Goal: Task Accomplishment & Management: Use online tool/utility

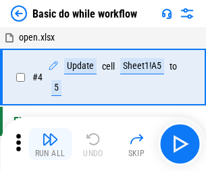
click at [50, 144] on img "button" at bounding box center [50, 139] width 16 height 16
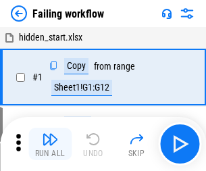
click at [50, 144] on img "button" at bounding box center [50, 139] width 16 height 16
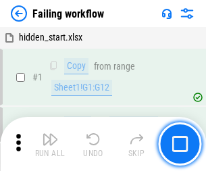
scroll to position [287, 0]
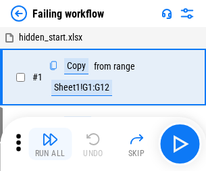
click at [50, 144] on img "button" at bounding box center [50, 139] width 16 height 16
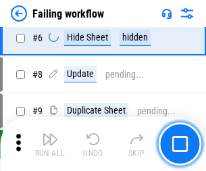
scroll to position [287, 0]
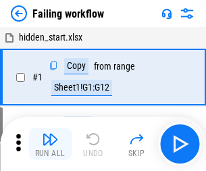
click at [50, 144] on img "button" at bounding box center [50, 139] width 16 height 16
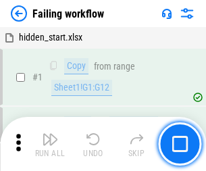
scroll to position [287, 0]
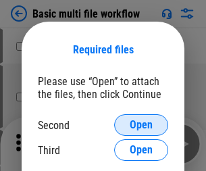
click at [141, 125] on span "Open" at bounding box center [141, 125] width 23 height 11
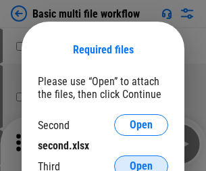
click at [141, 161] on span "Open" at bounding box center [141, 166] width 23 height 11
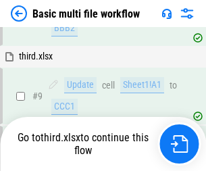
scroll to position [470, 0]
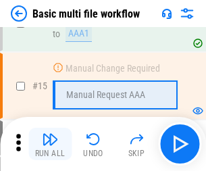
click at [50, 144] on img "button" at bounding box center [50, 139] width 16 height 16
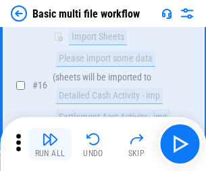
click at [50, 144] on img "button" at bounding box center [50, 139] width 16 height 16
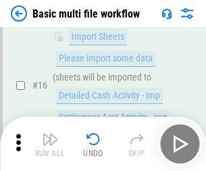
scroll to position [900, 0]
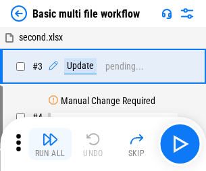
click at [50, 144] on img "button" at bounding box center [50, 139] width 16 height 16
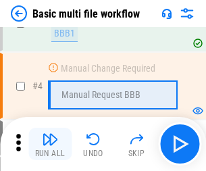
click at [50, 144] on img "button" at bounding box center [50, 139] width 16 height 16
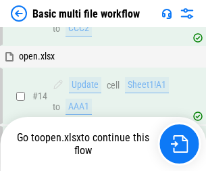
scroll to position [804, 0]
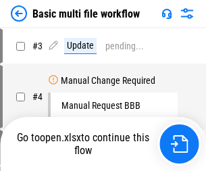
scroll to position [55, 0]
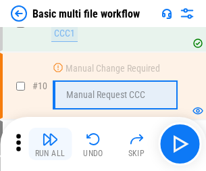
click at [50, 144] on img "button" at bounding box center [50, 139] width 16 height 16
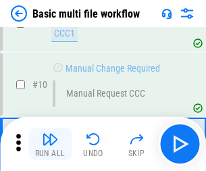
click at [50, 144] on img "button" at bounding box center [50, 139] width 16 height 16
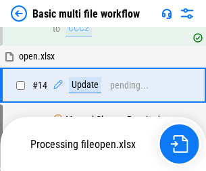
scroll to position [707, 0]
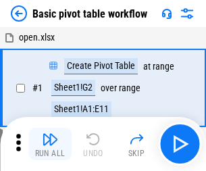
click at [50, 144] on img "button" at bounding box center [50, 139] width 16 height 16
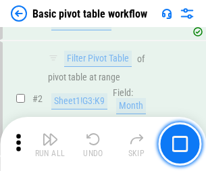
scroll to position [324, 0]
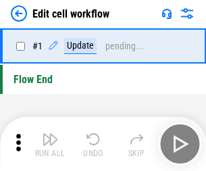
click at [50, 144] on img "button" at bounding box center [50, 139] width 16 height 16
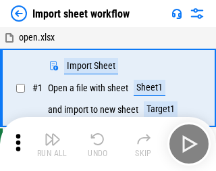
click at [50, 144] on img "button" at bounding box center [53, 139] width 16 height 16
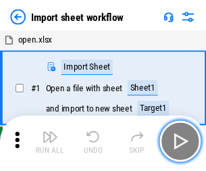
scroll to position [5, 0]
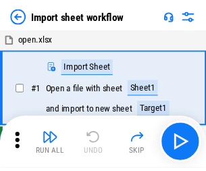
scroll to position [5, 0]
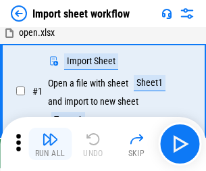
click at [50, 144] on img "button" at bounding box center [50, 139] width 16 height 16
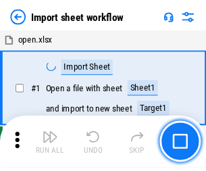
scroll to position [5, 0]
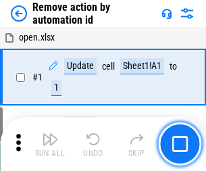
scroll to position [50, 0]
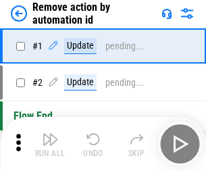
click at [50, 144] on img "button" at bounding box center [50, 139] width 16 height 16
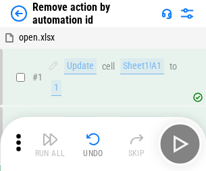
scroll to position [50, 0]
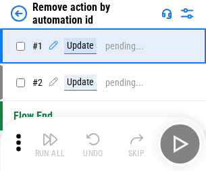
click at [50, 144] on img "button" at bounding box center [50, 139] width 16 height 16
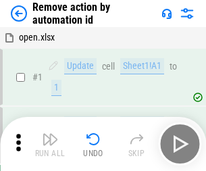
scroll to position [50, 0]
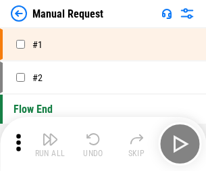
click at [50, 144] on img "button" at bounding box center [50, 139] width 16 height 16
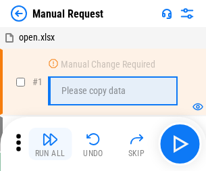
click at [50, 144] on img "button" at bounding box center [50, 139] width 16 height 16
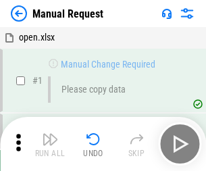
scroll to position [46, 0]
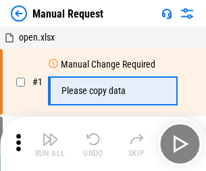
click at [50, 144] on img "button" at bounding box center [50, 139] width 16 height 16
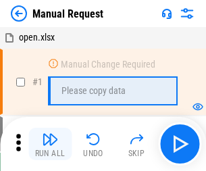
click at [50, 144] on img "button" at bounding box center [50, 139] width 16 height 16
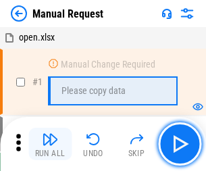
scroll to position [46, 0]
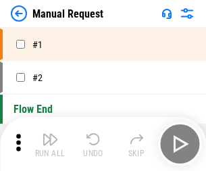
click at [50, 144] on img "button" at bounding box center [50, 139] width 16 height 16
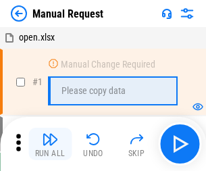
click at [50, 144] on img "button" at bounding box center [50, 139] width 16 height 16
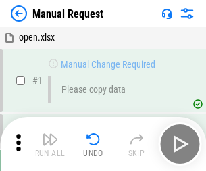
scroll to position [46, 0]
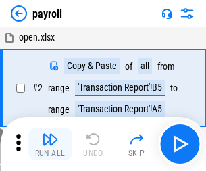
click at [50, 144] on img "button" at bounding box center [50, 139] width 16 height 16
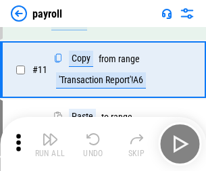
scroll to position [98, 0]
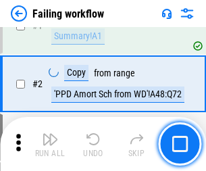
scroll to position [218, 0]
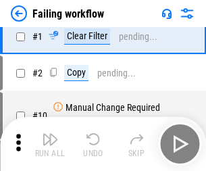
click at [50, 144] on img "button" at bounding box center [50, 139] width 16 height 16
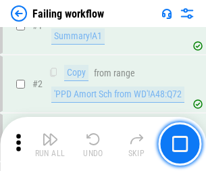
scroll to position [218, 0]
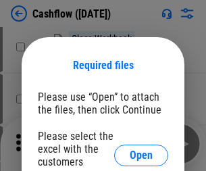
scroll to position [147, 0]
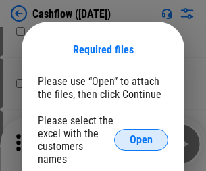
click at [141, 134] on span "Open" at bounding box center [141, 139] width 23 height 11
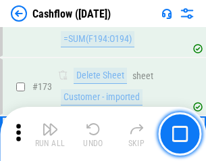
scroll to position [1431, 0]
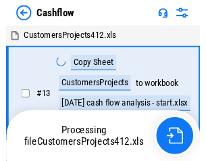
scroll to position [16, 0]
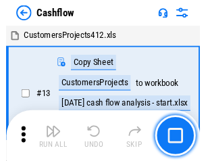
scroll to position [16, 0]
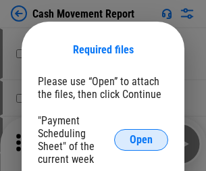
click at [141, 140] on span "Open" at bounding box center [141, 139] width 23 height 11
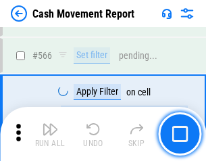
scroll to position [6195, 0]
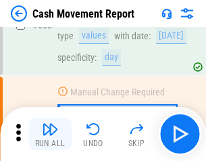
click at [50, 134] on img "button" at bounding box center [50, 129] width 16 height 16
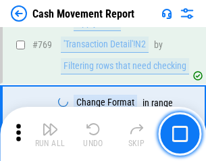
scroll to position [7511, 0]
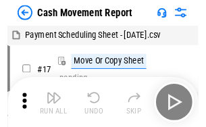
scroll to position [24, 0]
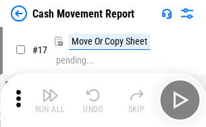
click at [50, 100] on img "button" at bounding box center [50, 95] width 16 height 16
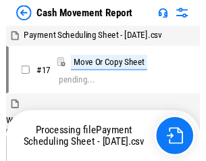
scroll to position [7, 0]
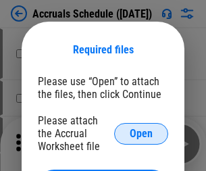
click at [141, 133] on span "Open" at bounding box center [141, 133] width 23 height 11
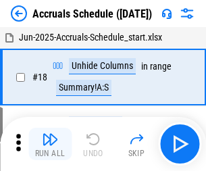
click at [50, 144] on img "button" at bounding box center [50, 139] width 16 height 16
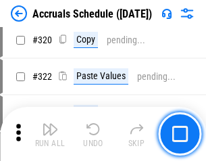
scroll to position [2514, 0]
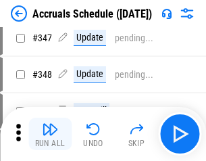
click at [50, 134] on img "button" at bounding box center [50, 129] width 16 height 16
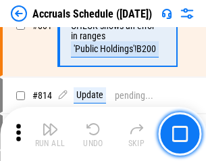
scroll to position [5965, 0]
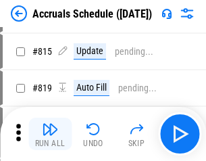
click at [50, 134] on img "button" at bounding box center [50, 129] width 16 height 16
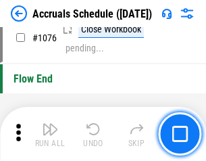
scroll to position [8096, 0]
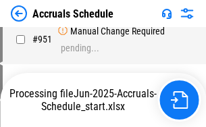
scroll to position [7435, 0]
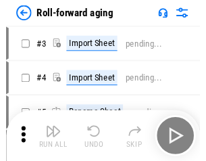
scroll to position [2, 0]
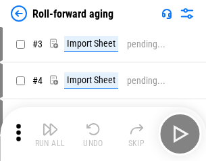
click at [50, 134] on img "button" at bounding box center [50, 129] width 16 height 16
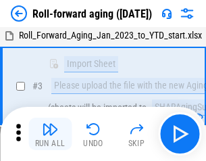
click at [50, 134] on img "button" at bounding box center [50, 129] width 16 height 16
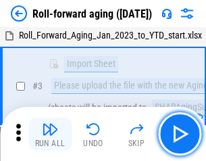
scroll to position [87, 0]
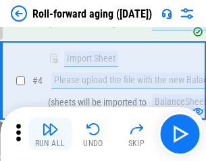
click at [50, 134] on img "button" at bounding box center [50, 129] width 16 height 16
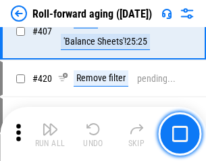
scroll to position [4687, 0]
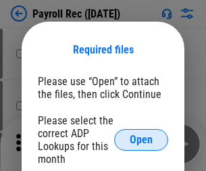
click at [141, 140] on span "Open" at bounding box center [141, 139] width 23 height 11
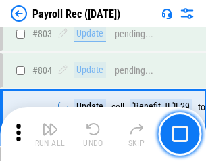
scroll to position [8588, 0]
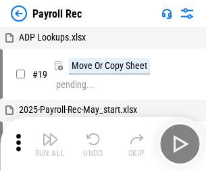
click at [50, 144] on img "button" at bounding box center [50, 139] width 16 height 16
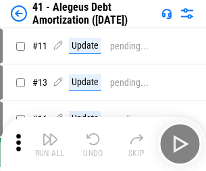
click at [50, 144] on img "button" at bounding box center [50, 139] width 16 height 16
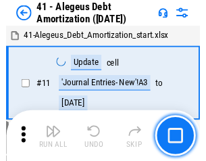
scroll to position [167, 0]
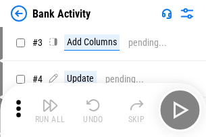
click at [50, 110] on img "button" at bounding box center [50, 105] width 16 height 16
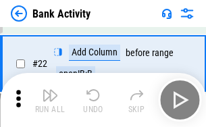
scroll to position [362, 0]
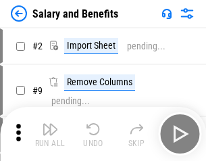
scroll to position [18, 0]
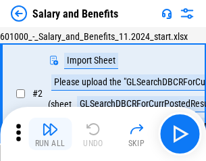
click at [50, 134] on img "button" at bounding box center [50, 129] width 16 height 16
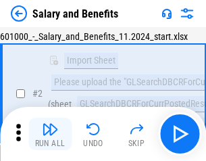
click at [50, 134] on img "button" at bounding box center [50, 129] width 16 height 16
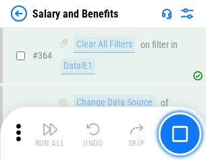
scroll to position [6365, 0]
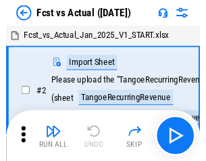
scroll to position [18, 0]
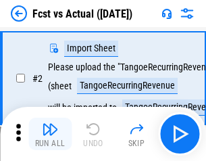
click at [50, 134] on img "button" at bounding box center [50, 129] width 16 height 16
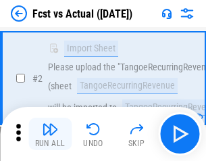
click at [50, 134] on img "button" at bounding box center [50, 129] width 16 height 16
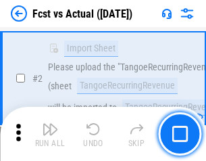
scroll to position [126, 0]
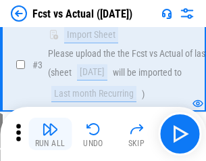
click at [50, 134] on img "button" at bounding box center [50, 129] width 16 height 16
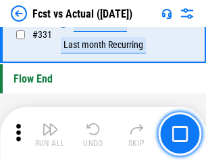
scroll to position [6470, 0]
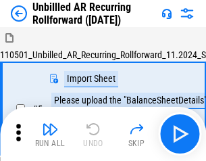
scroll to position [29, 0]
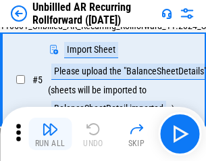
click at [50, 134] on img "button" at bounding box center [50, 129] width 16 height 16
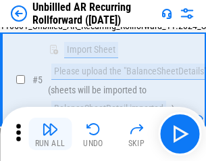
click at [50, 134] on img "button" at bounding box center [50, 129] width 16 height 16
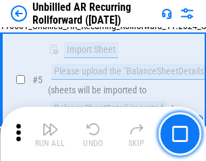
scroll to position [127, 0]
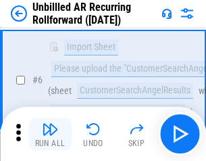
click at [50, 134] on img "button" at bounding box center [50, 129] width 16 height 16
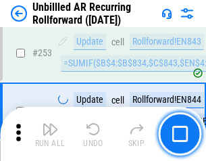
scroll to position [4591, 0]
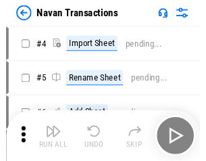
scroll to position [22, 0]
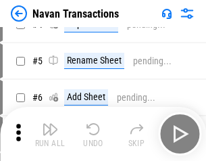
click at [50, 134] on img "button" at bounding box center [50, 129] width 16 height 16
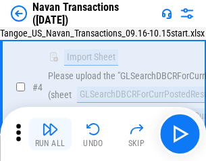
click at [50, 134] on img "button" at bounding box center [50, 129] width 16 height 16
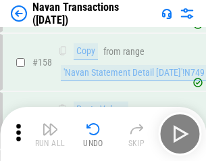
scroll to position [4382, 0]
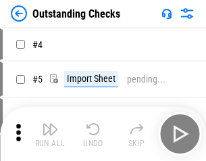
click at [50, 134] on img "button" at bounding box center [50, 129] width 16 height 16
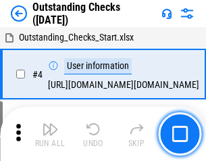
scroll to position [57, 0]
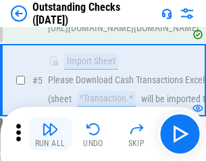
click at [50, 134] on img "button" at bounding box center [50, 129] width 16 height 16
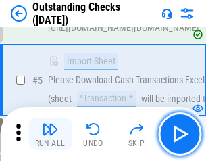
scroll to position [141, 0]
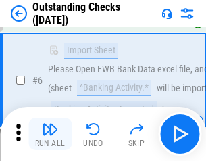
click at [50, 134] on img "button" at bounding box center [50, 129] width 16 height 16
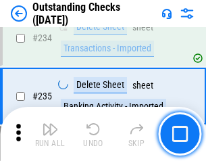
scroll to position [4105, 0]
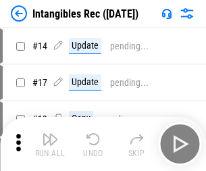
click at [50, 144] on img "button" at bounding box center [50, 139] width 16 height 16
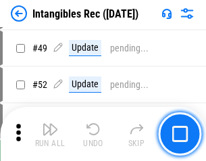
scroll to position [527, 0]
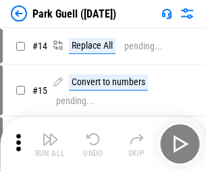
click at [50, 134] on img "button" at bounding box center [50, 139] width 16 height 16
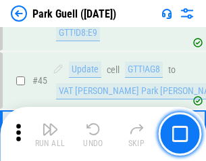
scroll to position [1690, 0]
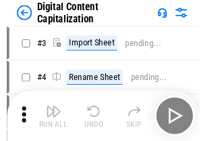
scroll to position [39, 0]
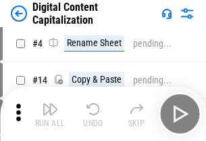
click at [50, 114] on img "button" at bounding box center [50, 109] width 16 height 16
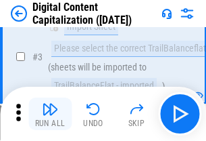
click at [50, 114] on img "button" at bounding box center [50, 109] width 16 height 16
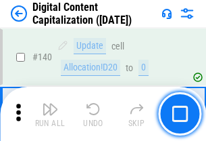
scroll to position [1434, 0]
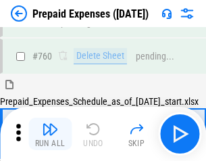
click at [50, 134] on img "button" at bounding box center [50, 129] width 16 height 16
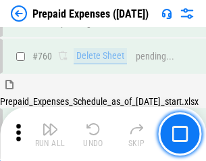
scroll to position [3746, 0]
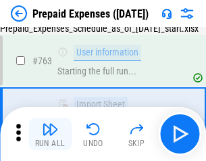
click at [50, 134] on img "button" at bounding box center [50, 129] width 16 height 16
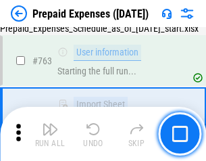
scroll to position [3826, 0]
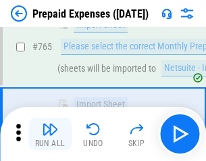
click at [50, 134] on img "button" at bounding box center [50, 129] width 16 height 16
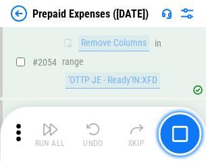
scroll to position [14129, 0]
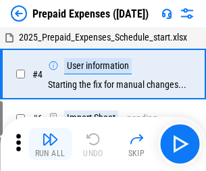
click at [50, 144] on img "button" at bounding box center [50, 139] width 16 height 16
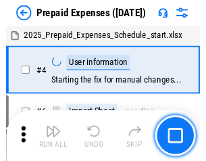
scroll to position [59, 0]
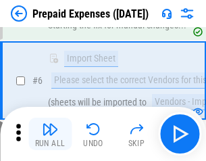
click at [50, 134] on img "button" at bounding box center [50, 129] width 16 height 16
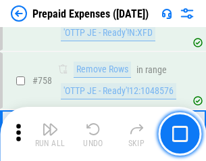
scroll to position [4816, 0]
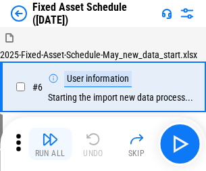
click at [50, 144] on img "button" at bounding box center [50, 139] width 16 height 16
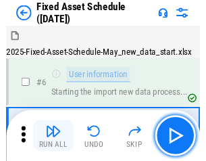
scroll to position [73, 0]
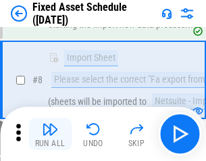
click at [50, 134] on img "button" at bounding box center [50, 129] width 16 height 16
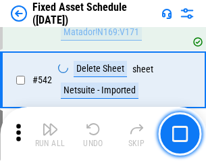
scroll to position [4819, 0]
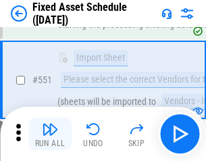
click at [50, 134] on img "button" at bounding box center [50, 129] width 16 height 16
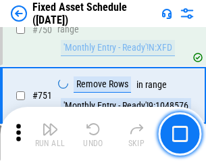
scroll to position [6590, 0]
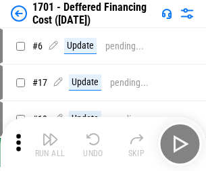
click at [50, 144] on img "button" at bounding box center [50, 139] width 16 height 16
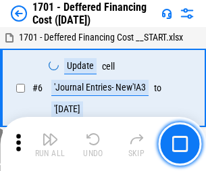
scroll to position [162, 0]
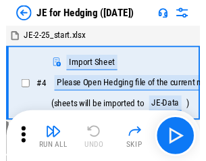
scroll to position [2, 0]
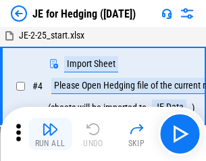
click at [50, 134] on img "button" at bounding box center [50, 129] width 16 height 16
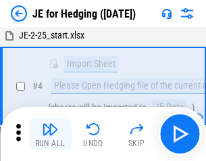
click at [50, 134] on img "button" at bounding box center [50, 129] width 16 height 16
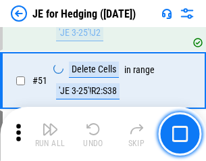
scroll to position [875, 0]
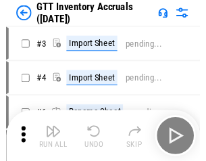
scroll to position [2, 0]
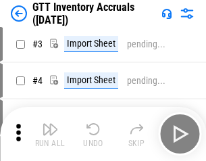
click at [50, 134] on img "button" at bounding box center [50, 129] width 16 height 16
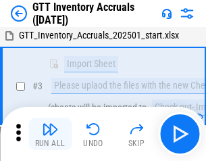
click at [50, 134] on img "button" at bounding box center [50, 129] width 16 height 16
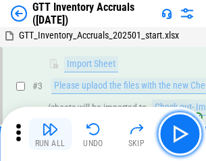
scroll to position [87, 0]
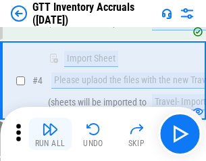
click at [50, 134] on img "button" at bounding box center [50, 129] width 16 height 16
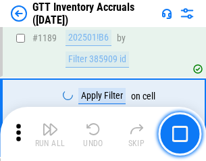
scroll to position [11038, 0]
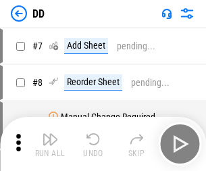
click at [50, 144] on img "button" at bounding box center [50, 139] width 16 height 16
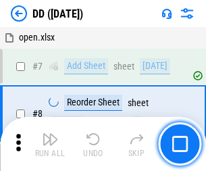
scroll to position [130, 0]
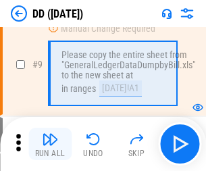
click at [50, 144] on img "button" at bounding box center [50, 139] width 16 height 16
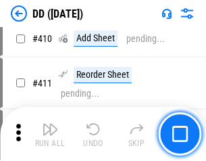
scroll to position [6048, 0]
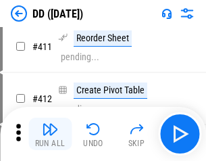
click at [50, 134] on img "button" at bounding box center [50, 129] width 16 height 16
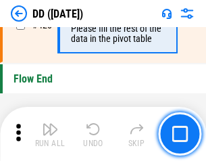
scroll to position [6469, 0]
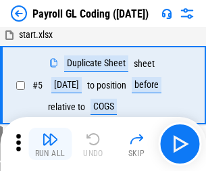
click at [50, 144] on img "button" at bounding box center [50, 139] width 16 height 16
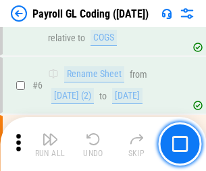
scroll to position [162, 0]
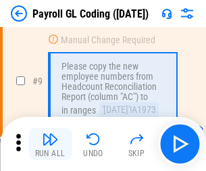
click at [50, 144] on img "button" at bounding box center [50, 139] width 16 height 16
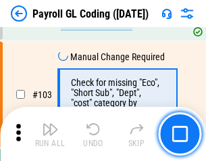
scroll to position [3171, 0]
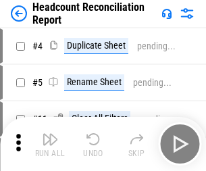
click at [50, 144] on img "button" at bounding box center [50, 139] width 16 height 16
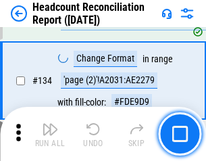
scroll to position [1625, 0]
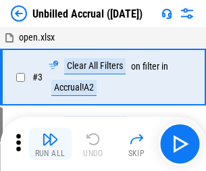
click at [50, 144] on img "button" at bounding box center [50, 139] width 16 height 16
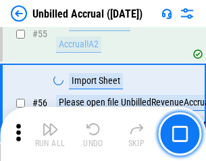
scroll to position [1411, 0]
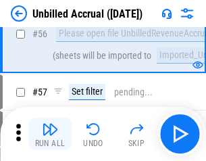
click at [50, 134] on img "button" at bounding box center [50, 129] width 16 height 16
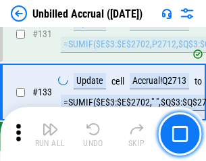
scroll to position [4026, 0]
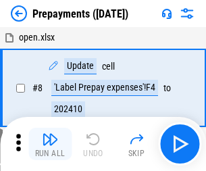
click at [50, 144] on img "button" at bounding box center [50, 139] width 16 height 16
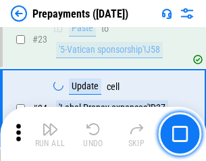
scroll to position [1019, 0]
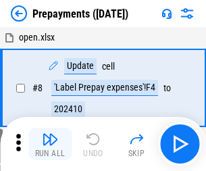
click at [50, 144] on img "button" at bounding box center [50, 139] width 16 height 16
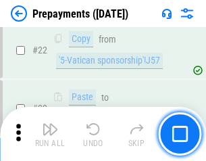
scroll to position [1019, 0]
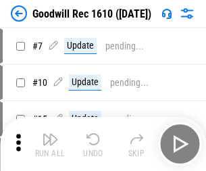
click at [50, 144] on img "button" at bounding box center [50, 139] width 16 height 16
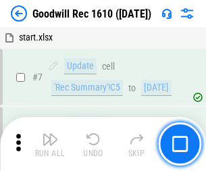
scroll to position [231, 0]
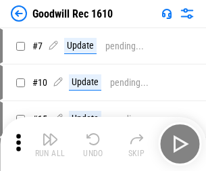
click at [50, 144] on img "button" at bounding box center [50, 139] width 16 height 16
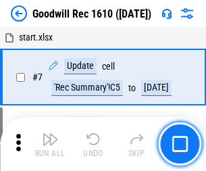
scroll to position [231, 0]
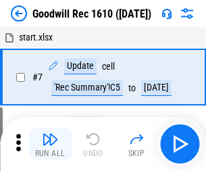
click at [50, 144] on img "button" at bounding box center [50, 139] width 16 height 16
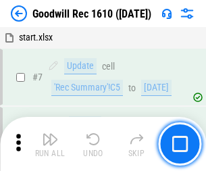
scroll to position [231, 0]
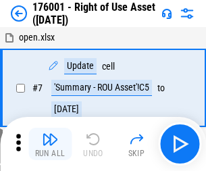
click at [50, 144] on img "button" at bounding box center [50, 139] width 16 height 16
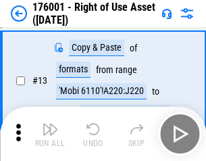
scroll to position [87, 0]
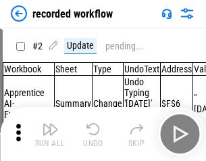
click at [50, 134] on img "button" at bounding box center [50, 129] width 16 height 16
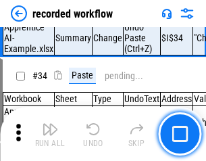
scroll to position [4225, 0]
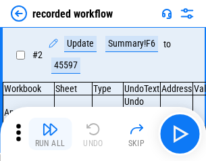
click at [50, 134] on img "button" at bounding box center [50, 129] width 16 height 16
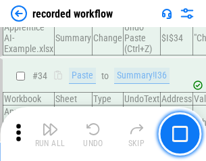
scroll to position [4225, 0]
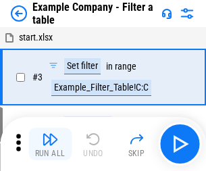
click at [50, 144] on img "button" at bounding box center [50, 139] width 16 height 16
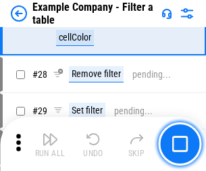
scroll to position [1237, 0]
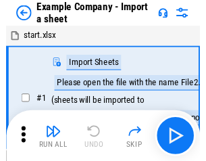
scroll to position [21, 0]
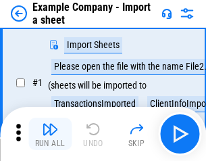
click at [50, 134] on img "button" at bounding box center [50, 129] width 16 height 16
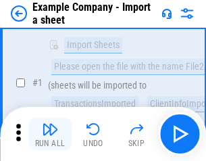
click at [50, 134] on img "button" at bounding box center [50, 129] width 16 height 16
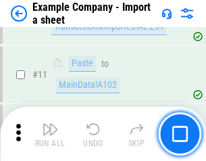
scroll to position [299, 0]
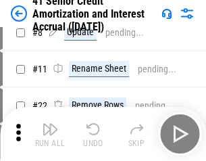
click at [50, 134] on img "button" at bounding box center [50, 129] width 16 height 16
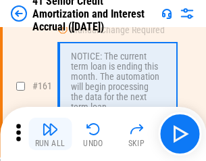
click at [50, 134] on img "button" at bounding box center [50, 129] width 16 height 16
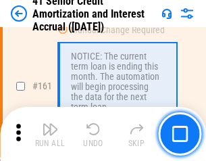
scroll to position [1446, 0]
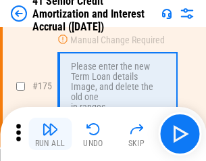
click at [50, 134] on img "button" at bounding box center [50, 129] width 16 height 16
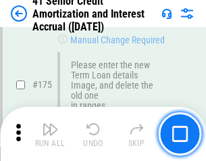
scroll to position [1583, 0]
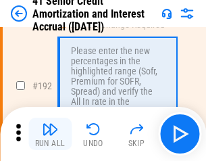
click at [50, 134] on img "button" at bounding box center [50, 129] width 16 height 16
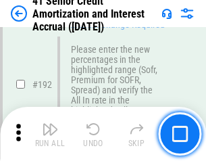
scroll to position [1725, 0]
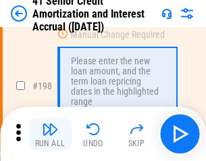
click at [50, 134] on img "button" at bounding box center [50, 129] width 16 height 16
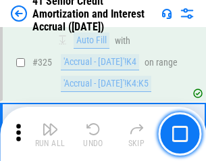
scroll to position [3453, 0]
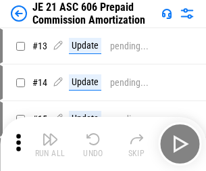
click at [50, 134] on img "button" at bounding box center [50, 139] width 16 height 16
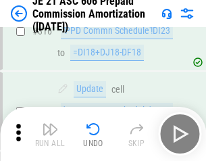
scroll to position [2524, 0]
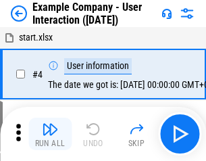
click at [50, 134] on img "button" at bounding box center [50, 129] width 16 height 16
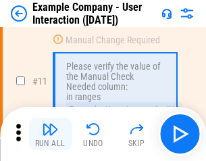
click at [50, 134] on img "button" at bounding box center [50, 129] width 16 height 16
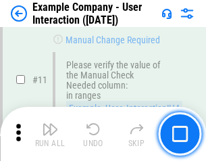
scroll to position [293, 0]
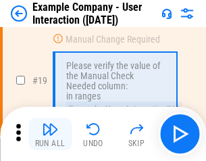
click at [50, 134] on img "button" at bounding box center [50, 129] width 16 height 16
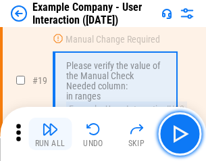
click at [50, 134] on img "button" at bounding box center [50, 129] width 16 height 16
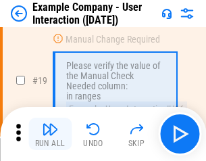
click at [50, 134] on img "button" at bounding box center [50, 129] width 16 height 16
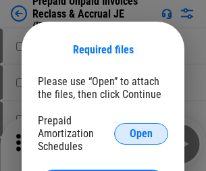
click at [141, 133] on span "Open" at bounding box center [141, 133] width 23 height 11
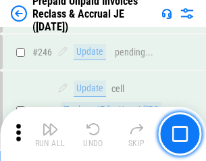
scroll to position [1825, 0]
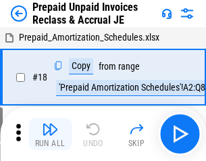
click at [50, 134] on img "button" at bounding box center [50, 129] width 16 height 16
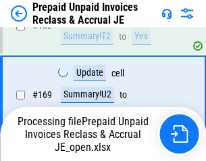
scroll to position [1107, 0]
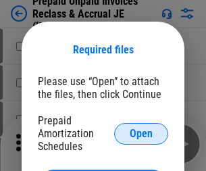
click at [141, 133] on span "Open" at bounding box center [141, 133] width 23 height 11
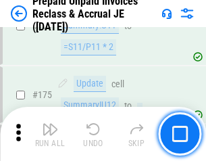
scroll to position [1825, 0]
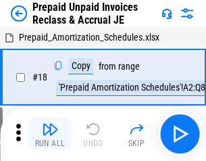
click at [50, 134] on img "button" at bounding box center [50, 129] width 16 height 16
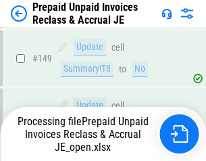
scroll to position [1176, 0]
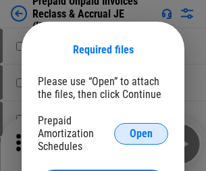
click at [141, 133] on span "Open" at bounding box center [141, 133] width 23 height 11
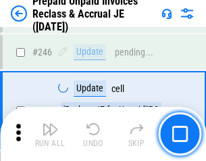
scroll to position [1825, 0]
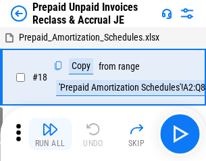
click at [50, 134] on img "button" at bounding box center [50, 129] width 16 height 16
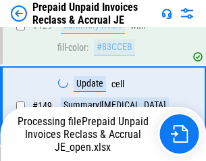
scroll to position [1038, 0]
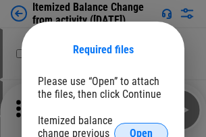
click at [141, 128] on span "Open" at bounding box center [141, 133] width 23 height 11
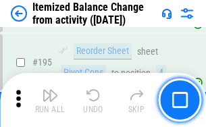
scroll to position [2601, 0]
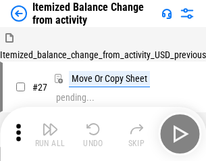
scroll to position [21, 0]
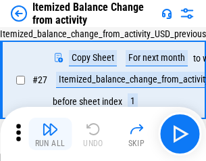
click at [50, 134] on img "button" at bounding box center [50, 129] width 16 height 16
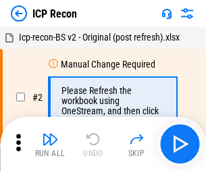
scroll to position [6, 0]
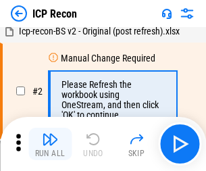
click at [50, 144] on img "button" at bounding box center [50, 139] width 16 height 16
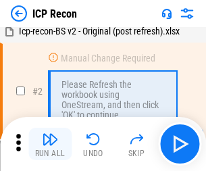
click at [50, 144] on img "button" at bounding box center [50, 139] width 16 height 16
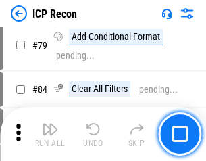
scroll to position [1325, 0]
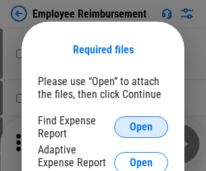
click at [141, 127] on span "Open" at bounding box center [141, 127] width 23 height 11
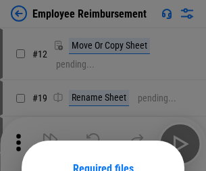
scroll to position [119, 0]
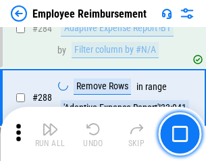
scroll to position [3674, 0]
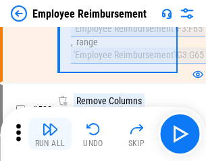
click at [50, 134] on img "button" at bounding box center [50, 129] width 16 height 16
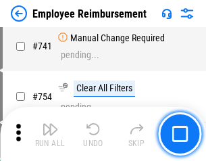
scroll to position [9483, 0]
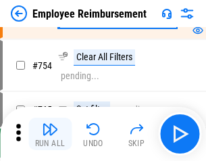
click at [50, 134] on img "button" at bounding box center [50, 129] width 16 height 16
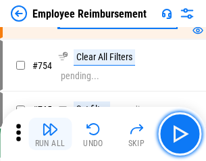
click at [50, 134] on img "button" at bounding box center [50, 129] width 16 height 16
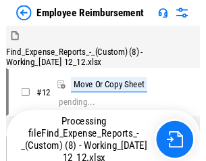
scroll to position [46, 0]
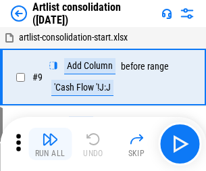
click at [50, 144] on img "button" at bounding box center [50, 139] width 16 height 16
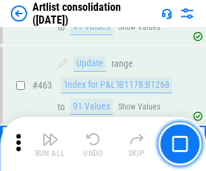
scroll to position [5919, 0]
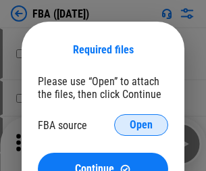
click at [141, 125] on span "Open" at bounding box center [141, 125] width 23 height 11
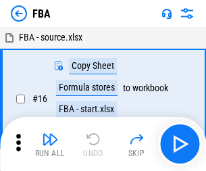
scroll to position [14, 0]
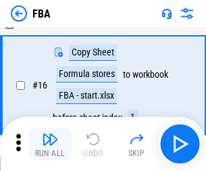
click at [50, 144] on img "button" at bounding box center [50, 139] width 16 height 16
